Goal: Task Accomplishment & Management: Complete application form

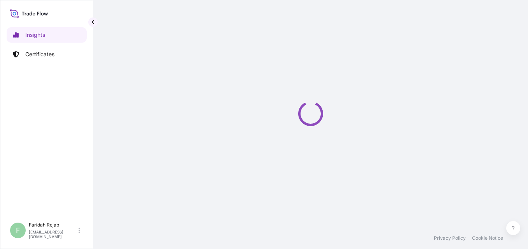
select select "2025"
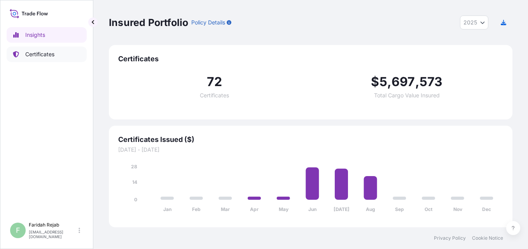
click at [44, 54] on p "Certificates" at bounding box center [39, 55] width 29 height 8
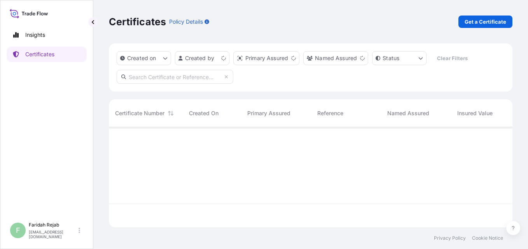
scroll to position [99, 398]
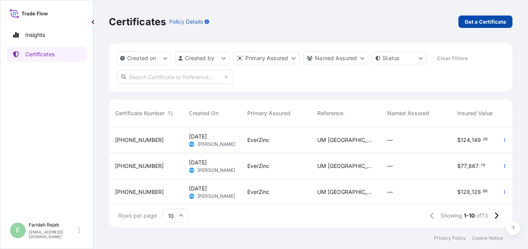
click at [482, 20] on p "Get a Certificate" at bounding box center [485, 22] width 42 height 8
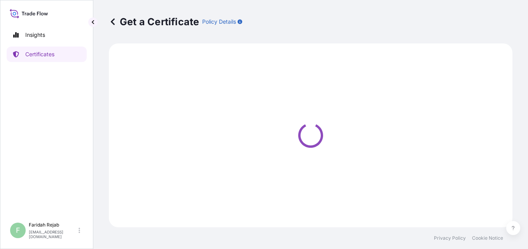
select select "Barge"
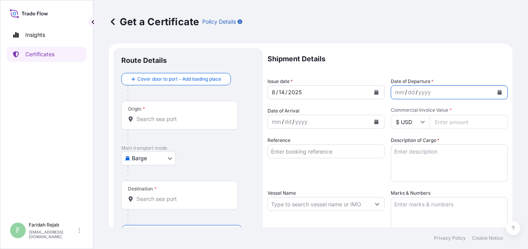
click at [497, 91] on icon "Calendar" at bounding box center [499, 92] width 4 height 5
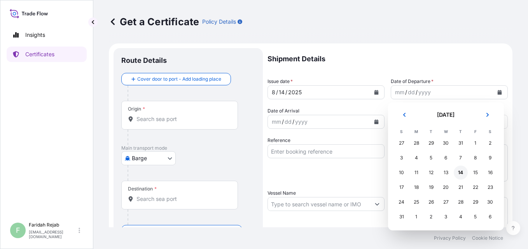
click at [457, 171] on div "14" at bounding box center [460, 173] width 14 height 14
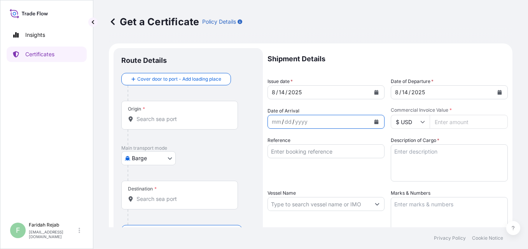
click at [374, 120] on icon "Calendar" at bounding box center [376, 122] width 5 height 5
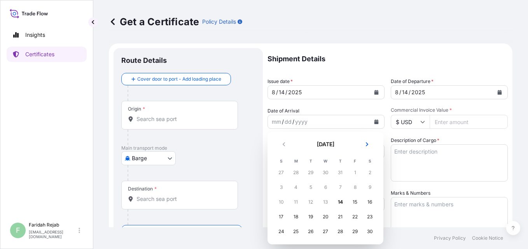
click at [370, 144] on button "Next" at bounding box center [366, 144] width 17 height 12
click at [370, 173] on div "6" at bounding box center [370, 173] width 14 height 14
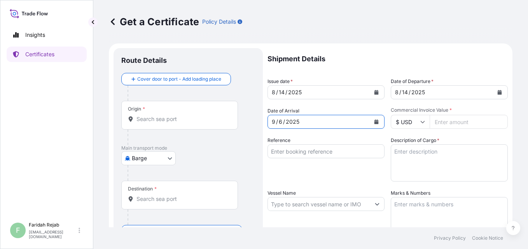
drag, startPoint x: 422, startPoint y: 121, endPoint x: 422, endPoint y: 126, distance: 4.3
click at [422, 121] on input "$ USD" at bounding box center [410, 122] width 39 height 14
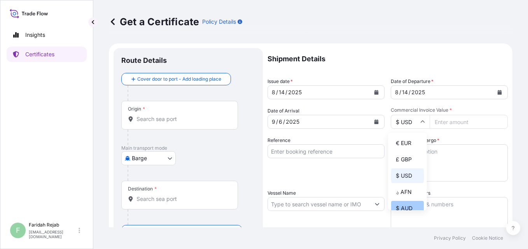
click at [407, 210] on div "$ AUD" at bounding box center [407, 208] width 33 height 15
type input "$ AUD"
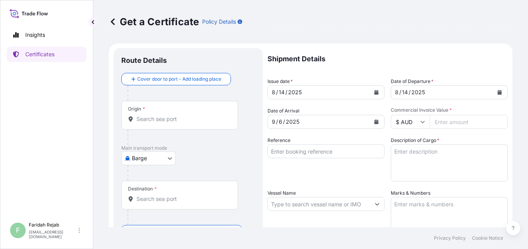
click at [456, 124] on input "Commercial Invoice Value *" at bounding box center [468, 122] width 78 height 14
type input "85507.35"
click at [371, 155] on input "Reference" at bounding box center [325, 152] width 117 height 14
type input "INV. NO. 93106521"
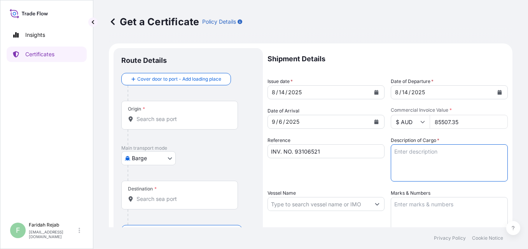
click at [420, 155] on textarea "Description of Cargo *" at bounding box center [449, 163] width 117 height 37
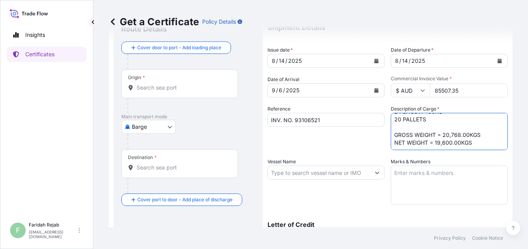
scroll to position [47, 0]
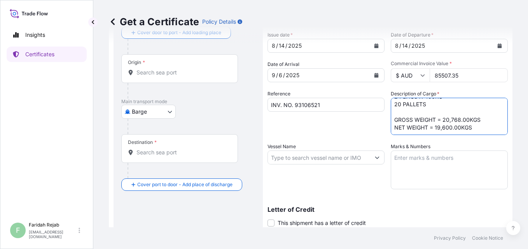
type textarea "ZINC METAL PIGMENT STANDARD 5 EP 400 PAILS (10L) X 25KG ZINC METAL PIGMENT SUPE…"
click at [404, 160] on textarea "Marks & Numbers" at bounding box center [449, 170] width 117 height 39
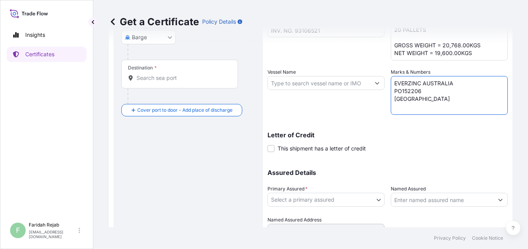
scroll to position [124, 0]
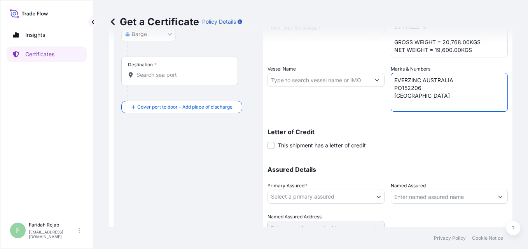
type textarea "EVERZINC AUSTRALIA PO152206 [GEOGRAPHIC_DATA]"
click at [373, 195] on body "Insights Certificates F [PERSON_NAME] [EMAIL_ADDRESS][DOMAIN_NAME] Get a Certif…" at bounding box center [264, 124] width 528 height 249
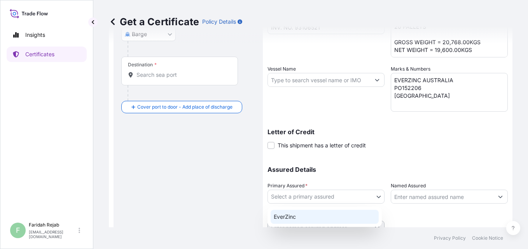
click at [296, 218] on div "EverZinc" at bounding box center [324, 217] width 108 height 14
select select "31493"
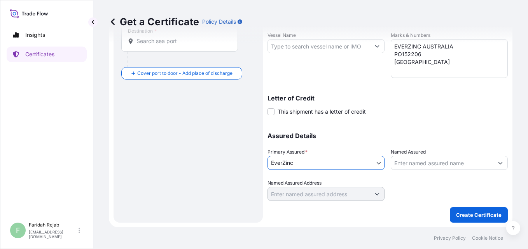
scroll to position [0, 0]
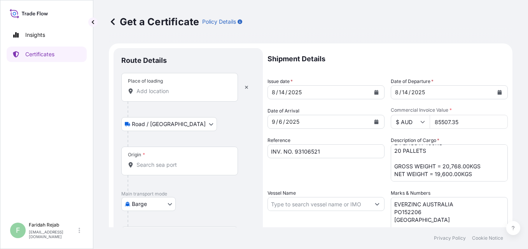
click at [154, 87] on div "Place of loading" at bounding box center [179, 87] width 117 height 29
click at [154, 87] on input "Place of loading" at bounding box center [182, 91] width 92 height 8
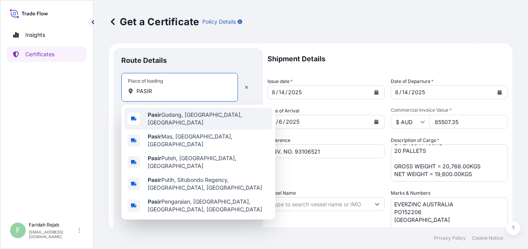
click at [170, 117] on span "[GEOGRAPHIC_DATA], [GEOGRAPHIC_DATA], [GEOGRAPHIC_DATA]" at bounding box center [208, 119] width 121 height 16
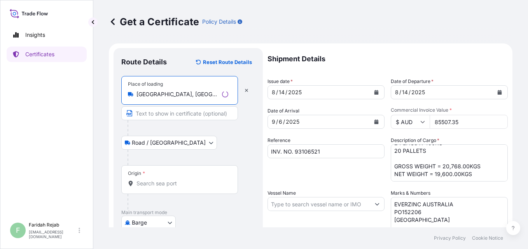
type input "[GEOGRAPHIC_DATA], [GEOGRAPHIC_DATA], [GEOGRAPHIC_DATA]"
click at [147, 145] on body "5 options available. Insights Certificates F [PERSON_NAME] [EMAIL_ADDRESS][DOMA…" at bounding box center [264, 124] width 528 height 249
click at [150, 180] on div "Origin *" at bounding box center [179, 180] width 117 height 29
click at [150, 180] on input "Origin *" at bounding box center [182, 184] width 92 height 8
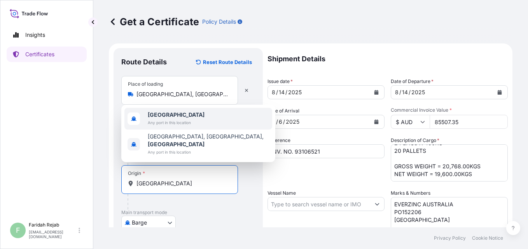
click at [157, 118] on b "[GEOGRAPHIC_DATA]" at bounding box center [176, 115] width 57 height 7
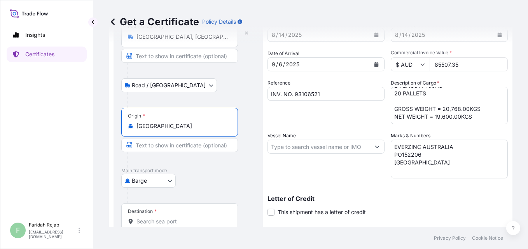
scroll to position [62, 0]
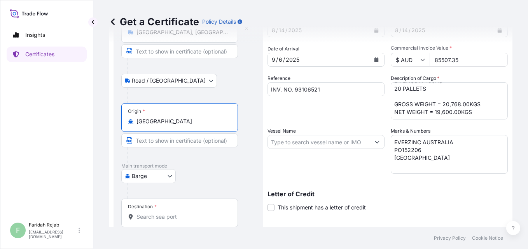
type input "[GEOGRAPHIC_DATA]"
click at [162, 178] on body "2 options available. Insights Certificates F [PERSON_NAME] [EMAIL_ADDRESS][DOMA…" at bounding box center [264, 124] width 528 height 249
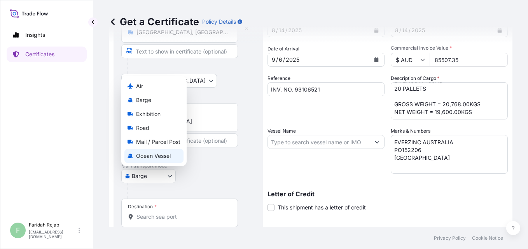
click at [151, 155] on span "Ocean Vessel" at bounding box center [153, 156] width 35 height 8
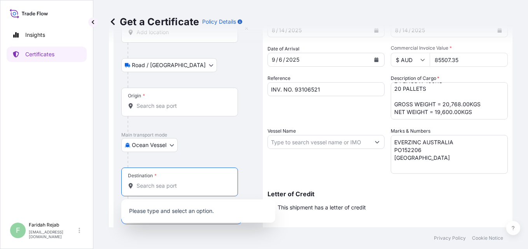
click at [148, 183] on input "Destination *" at bounding box center [182, 186] width 92 height 8
type input ","
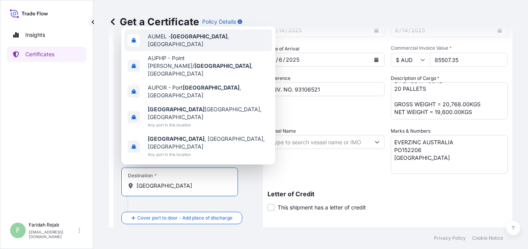
click at [181, 48] on span "AUMEL - [GEOGRAPHIC_DATA] , [GEOGRAPHIC_DATA]" at bounding box center [208, 41] width 121 height 16
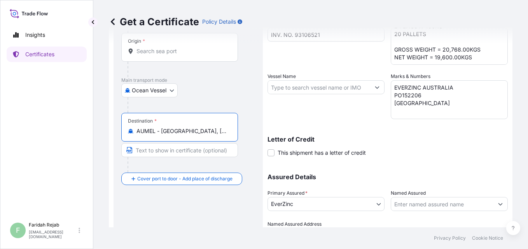
scroll to position [124, 0]
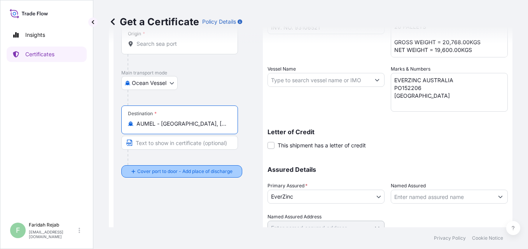
type input "AUMEL - [GEOGRAPHIC_DATA], [GEOGRAPHIC_DATA]"
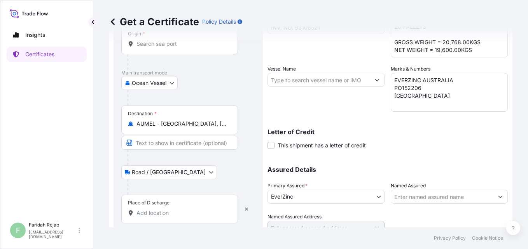
click at [158, 207] on div "Place of Discharge" at bounding box center [179, 209] width 117 height 29
click at [158, 209] on input "Place of Discharge" at bounding box center [182, 213] width 92 height 8
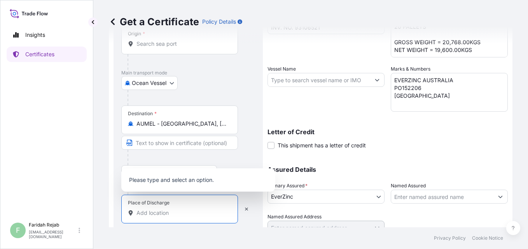
type input "M"
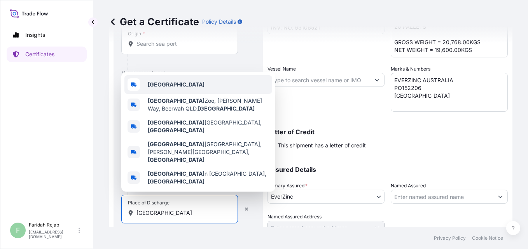
click at [172, 94] on div "[GEOGRAPHIC_DATA]" at bounding box center [198, 84] width 148 height 19
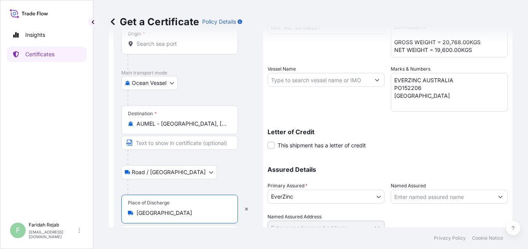
scroll to position [0, 0]
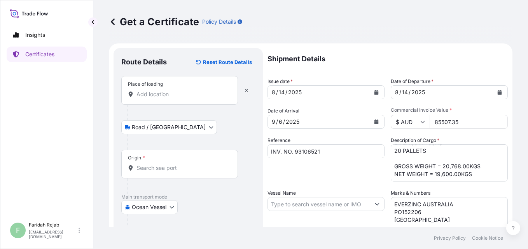
type input "[GEOGRAPHIC_DATA]"
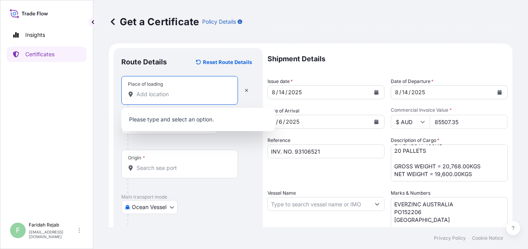
click at [154, 98] on input "Place of loading" at bounding box center [182, 95] width 92 height 8
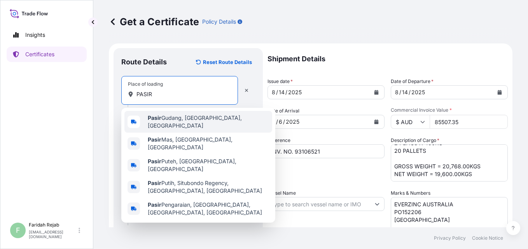
click at [183, 120] on span "[GEOGRAPHIC_DATA], [GEOGRAPHIC_DATA], [GEOGRAPHIC_DATA]" at bounding box center [208, 122] width 121 height 16
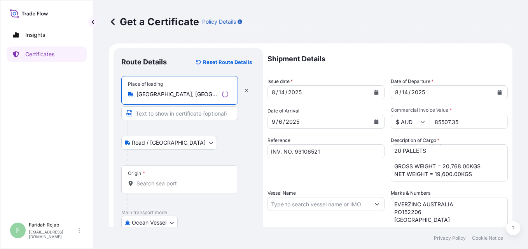
type input "[GEOGRAPHIC_DATA], [GEOGRAPHIC_DATA], [GEOGRAPHIC_DATA]"
click at [155, 184] on input "Origin *" at bounding box center [182, 184] width 92 height 8
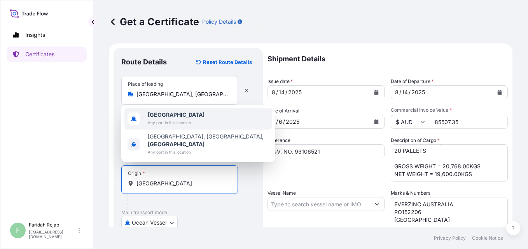
click at [169, 118] on b "[GEOGRAPHIC_DATA]" at bounding box center [176, 115] width 57 height 7
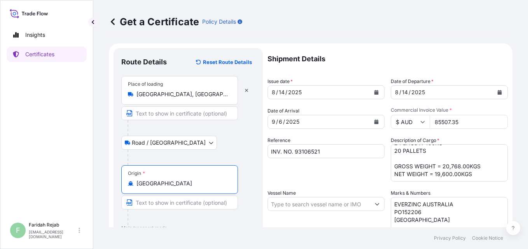
scroll to position [180, 0]
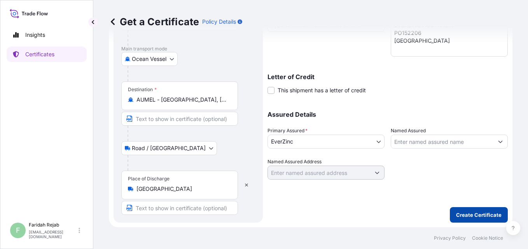
type input "[GEOGRAPHIC_DATA]"
click at [475, 212] on p "Create Certificate" at bounding box center [478, 215] width 45 height 8
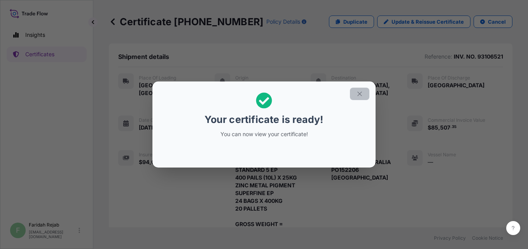
click at [362, 91] on icon "button" at bounding box center [359, 94] width 7 height 7
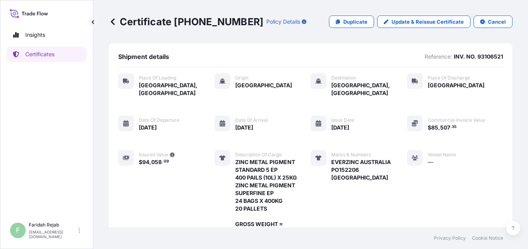
click at [431, 141] on div "Place of Loading [GEOGRAPHIC_DATA], [GEOGRAPHIC_DATA] Origin [GEOGRAPHIC_DATA] …" at bounding box center [310, 162] width 385 height 178
click at [434, 152] on span "Vessel Name" at bounding box center [441, 155] width 28 height 6
drag, startPoint x: 361, startPoint y: 173, endPoint x: 347, endPoint y: 202, distance: 31.8
click at [347, 202] on div "Marks & Numbers EVERZINC AUSTRALIA PO152206 [GEOGRAPHIC_DATA]" at bounding box center [350, 200] width 80 height 101
click at [44, 55] on p "Certificates" at bounding box center [39, 55] width 29 height 8
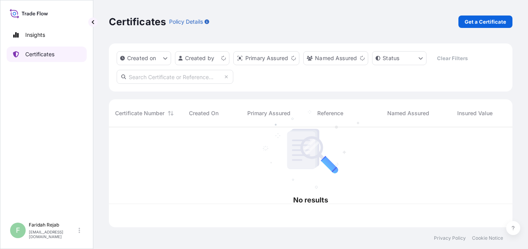
scroll to position [99, 398]
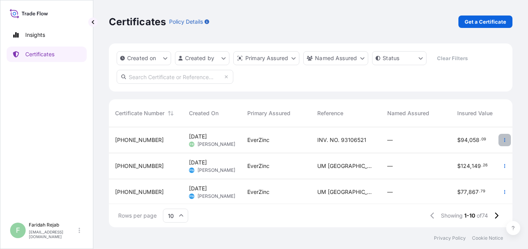
click at [498, 143] on button "button" at bounding box center [504, 140] width 12 height 12
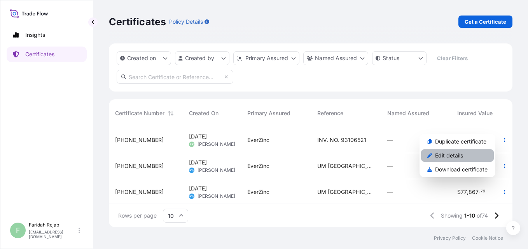
click at [450, 155] on p "Edit details" at bounding box center [449, 156] width 28 height 8
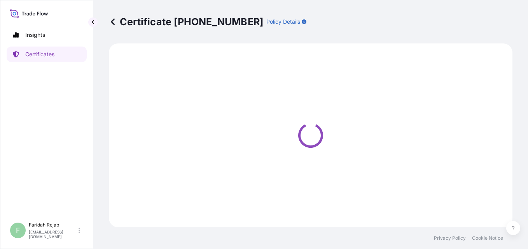
select select "Road / [GEOGRAPHIC_DATA]"
select select "Ocean Vessel"
select select "Road / [GEOGRAPHIC_DATA]"
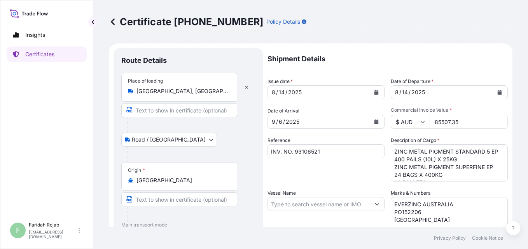
click at [305, 205] on input "Vessel Name" at bounding box center [319, 204] width 102 height 14
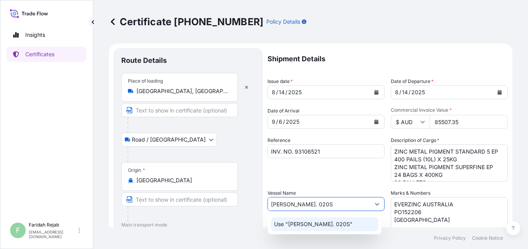
click at [325, 224] on p "Use "[PERSON_NAME]. 020S"" at bounding box center [313, 225] width 78 height 8
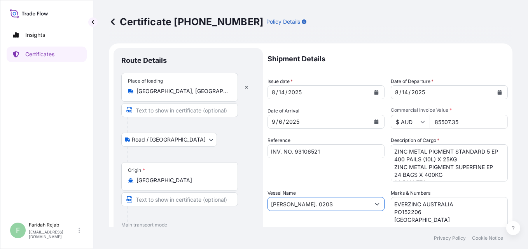
scroll to position [176, 0]
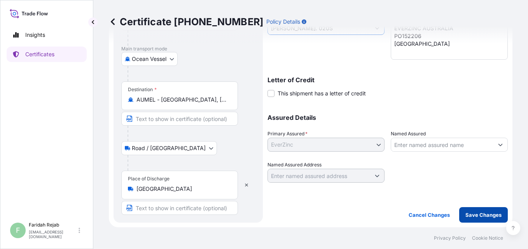
type input "[PERSON_NAME]. 020S"
click at [467, 216] on p "Save Changes" at bounding box center [483, 215] width 36 height 8
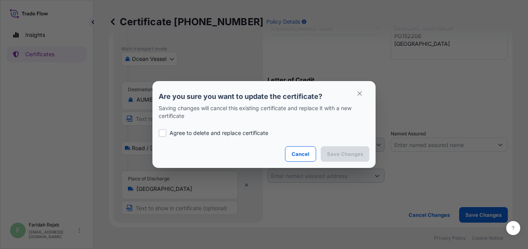
click at [161, 133] on div at bounding box center [163, 133] width 8 height 8
checkbox input "true"
click at [352, 155] on p "Save Changes" at bounding box center [345, 154] width 36 height 8
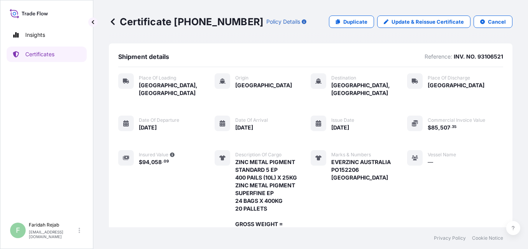
scroll to position [172, 0]
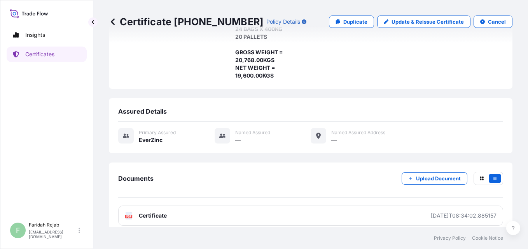
click at [65, 58] on link "Certificates" at bounding box center [47, 55] width 80 height 16
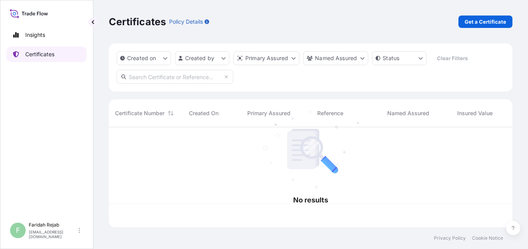
scroll to position [99, 398]
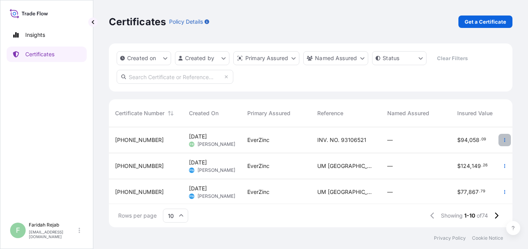
click at [504, 139] on icon "button" at bounding box center [504, 140] width 1 height 4
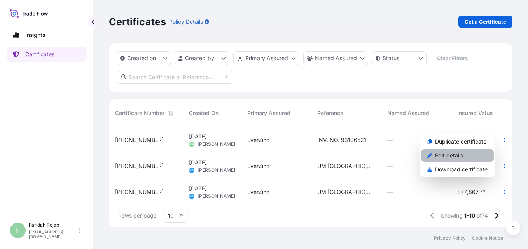
click at [441, 155] on p "Edit details" at bounding box center [449, 156] width 28 height 8
select select "Road / [GEOGRAPHIC_DATA]"
select select "Ocean Vessel"
select select "Road / [GEOGRAPHIC_DATA]"
select select "31493"
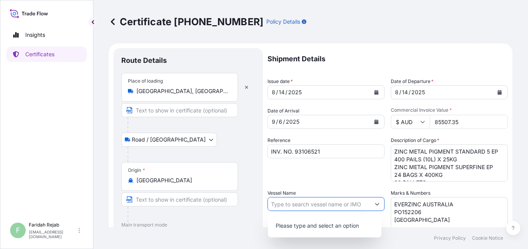
click at [376, 206] on icon "Show suggestions" at bounding box center [377, 204] width 5 height 5
click at [317, 227] on p "Please type and select an option" at bounding box center [324, 226] width 107 height 17
click at [302, 205] on input "Vessel Name" at bounding box center [319, 204] width 102 height 14
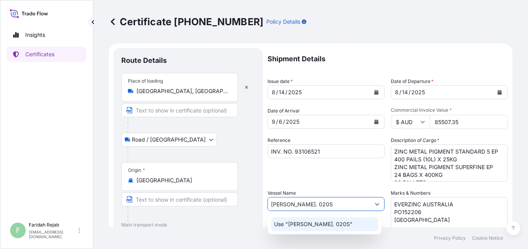
click at [317, 225] on p "Use "[PERSON_NAME]. 020S"" at bounding box center [313, 225] width 78 height 8
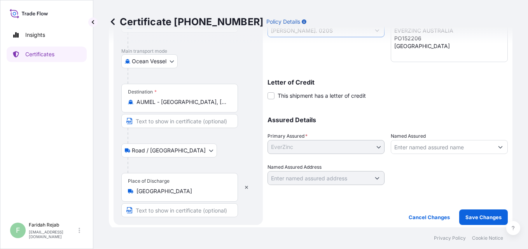
scroll to position [176, 0]
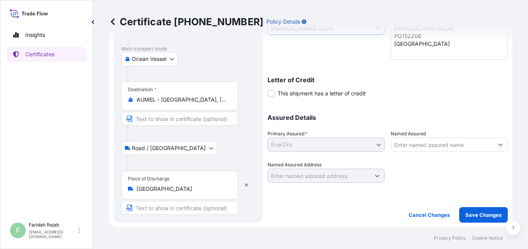
type input "[PERSON_NAME]. 020S"
click at [426, 181] on div at bounding box center [449, 172] width 117 height 22
click at [472, 213] on p "Save Changes" at bounding box center [483, 215] width 36 height 8
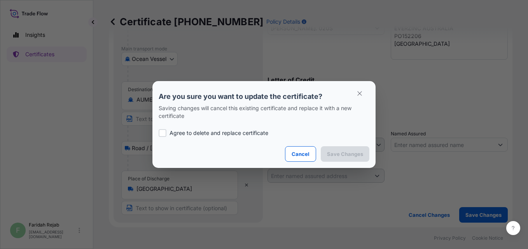
click at [163, 135] on div at bounding box center [163, 133] width 8 height 8
checkbox input "true"
click at [345, 152] on p "Save Changes" at bounding box center [345, 154] width 36 height 8
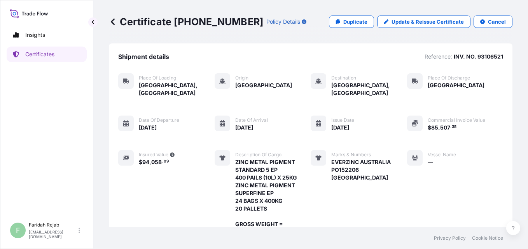
scroll to position [172, 0]
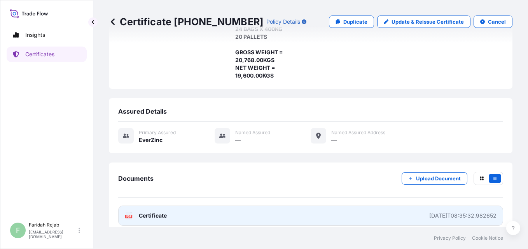
click at [131, 212] on icon at bounding box center [129, 216] width 7 height 8
